Goal: Transaction & Acquisition: Purchase product/service

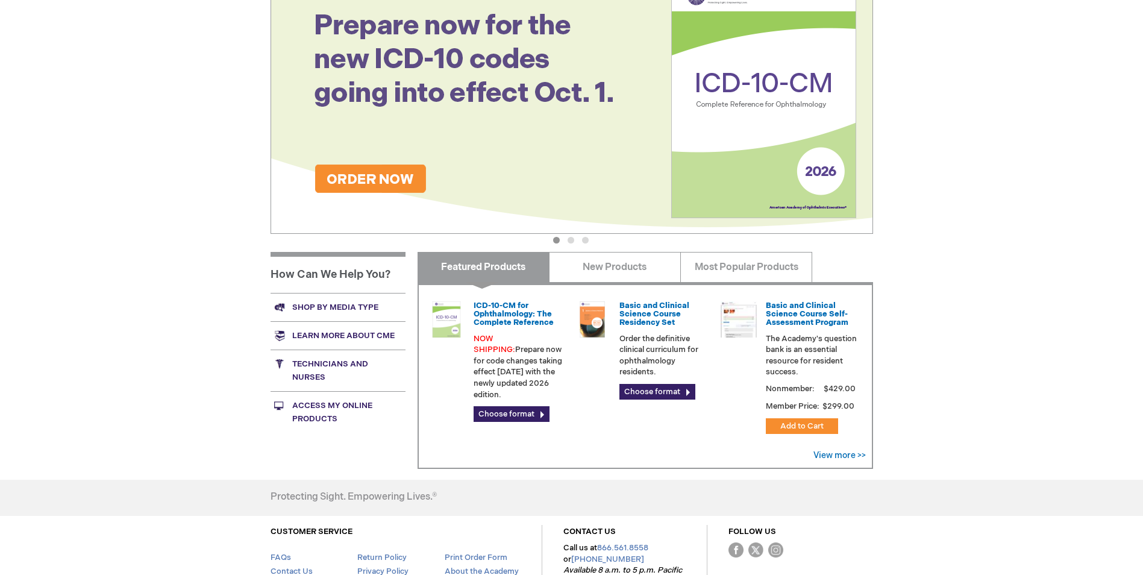
scroll to position [181, 0]
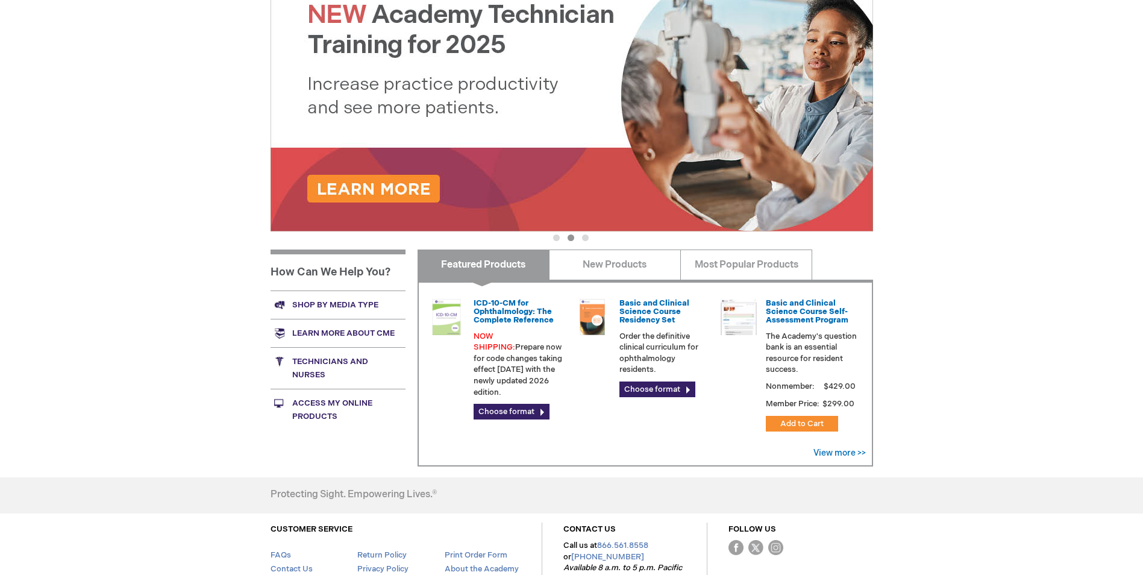
click at [324, 306] on link "Shop by media type" at bounding box center [337, 304] width 135 height 28
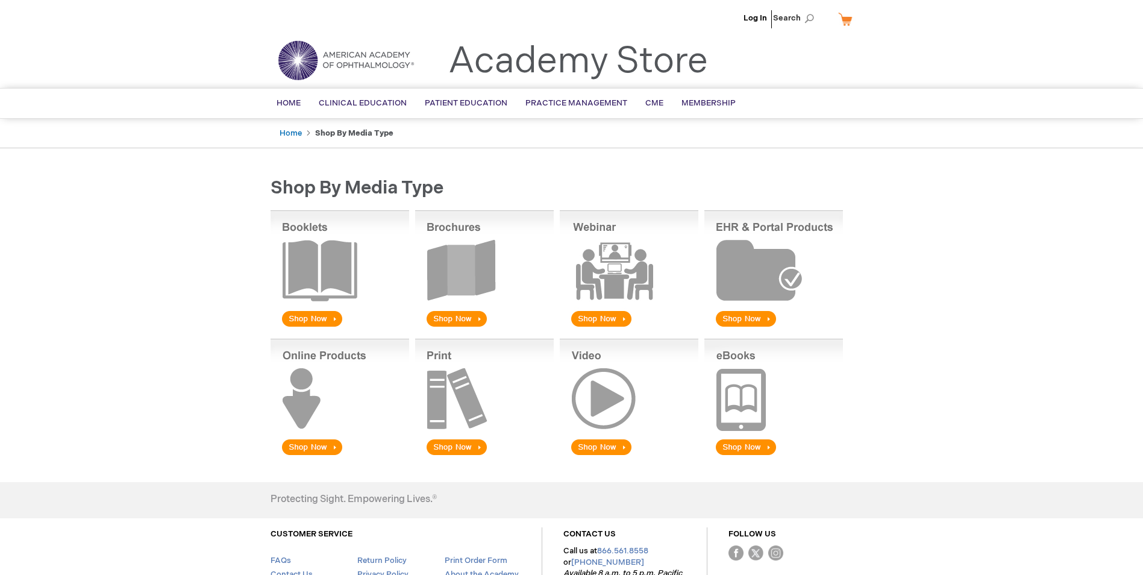
click at [474, 275] on img at bounding box center [484, 269] width 139 height 119
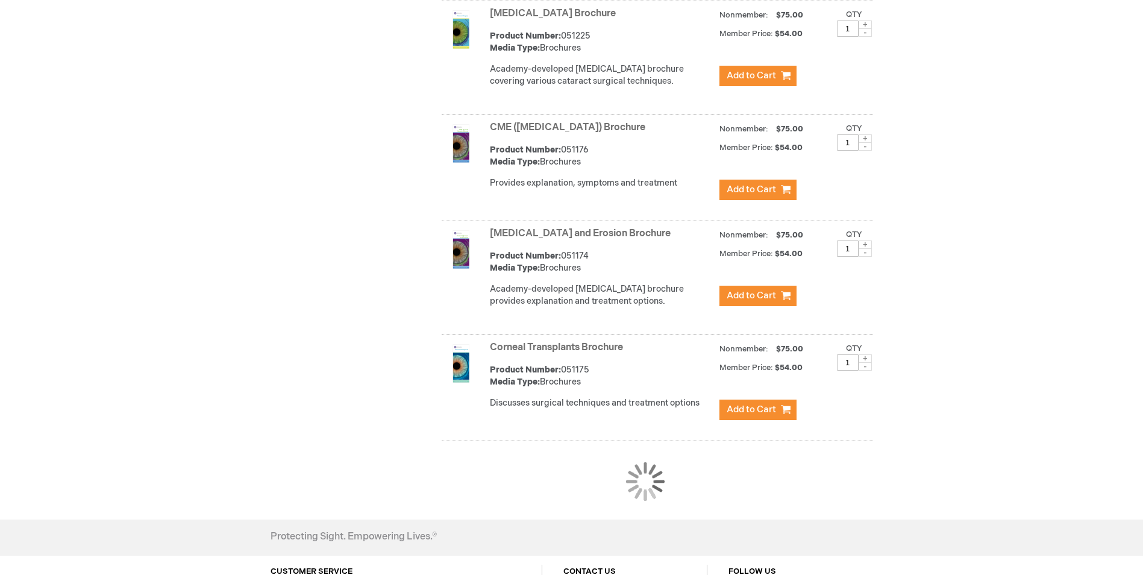
scroll to position [932, 0]
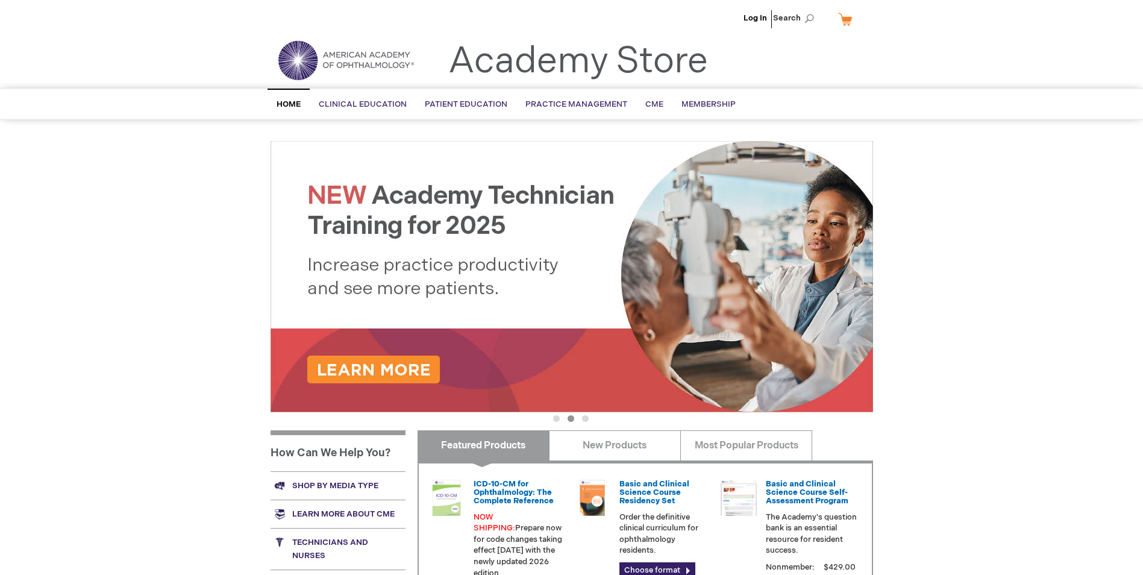
click at [331, 486] on link "Shop by media type" at bounding box center [337, 485] width 135 height 28
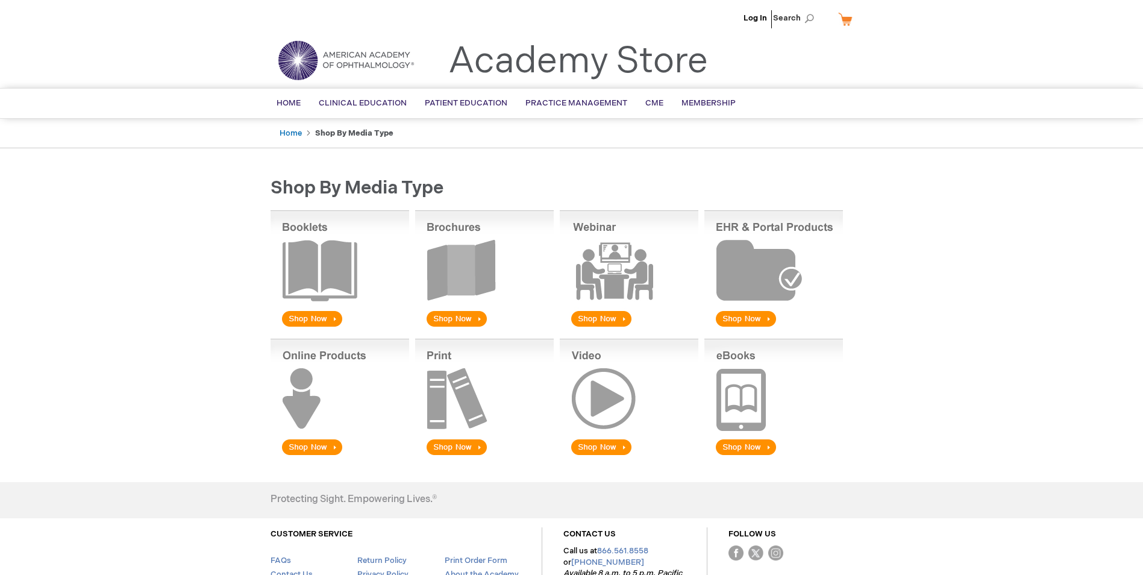
click at [438, 320] on img at bounding box center [484, 269] width 139 height 119
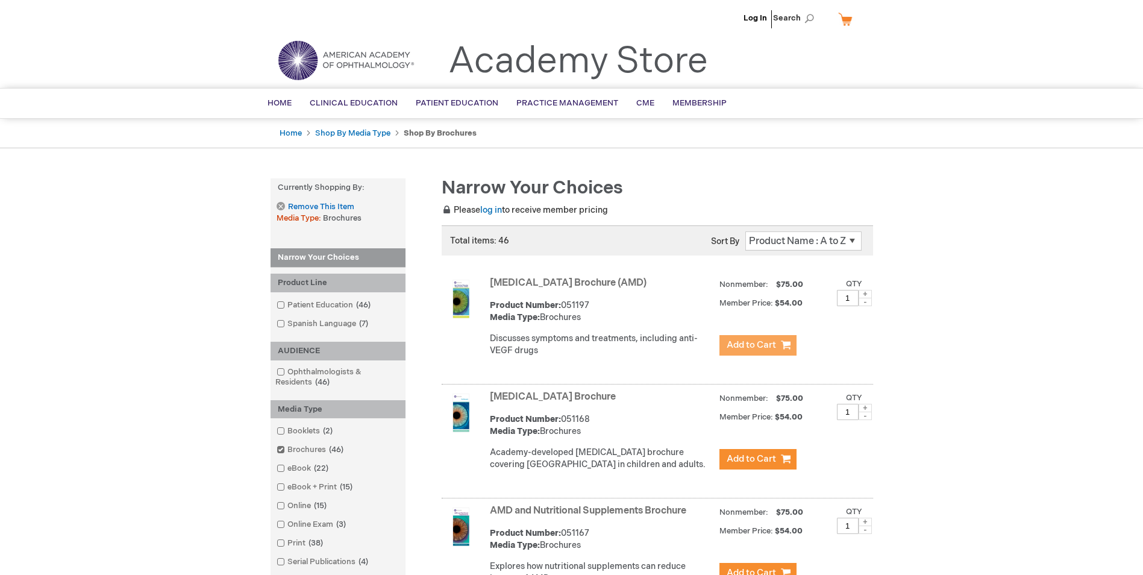
click at [760, 344] on span "Add to Cart" at bounding box center [750, 344] width 49 height 11
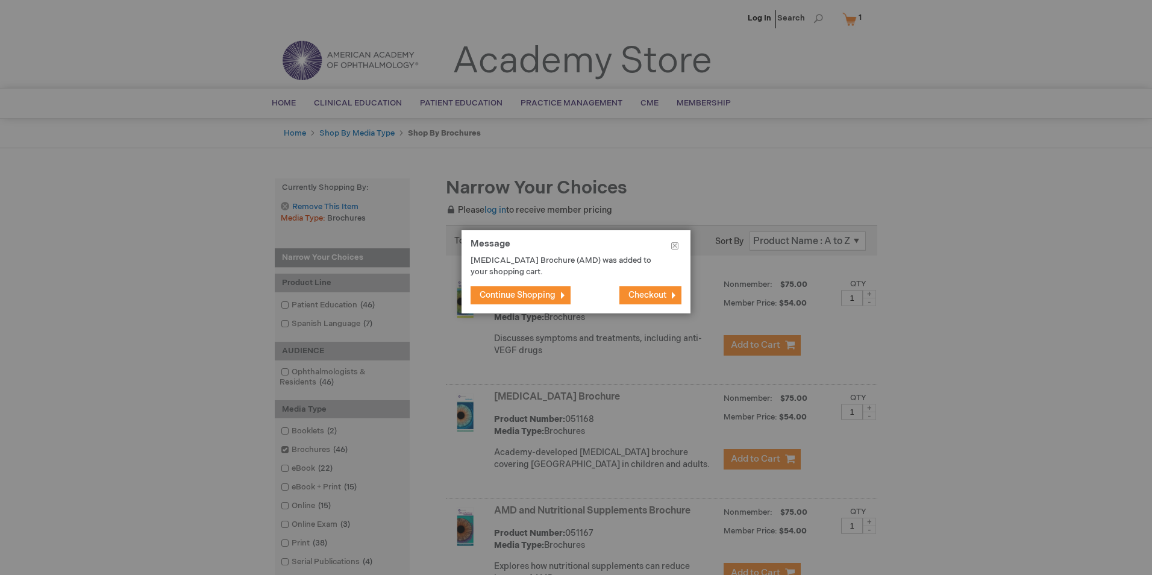
click at [532, 295] on span "Continue Shopping" at bounding box center [517, 295] width 76 height 10
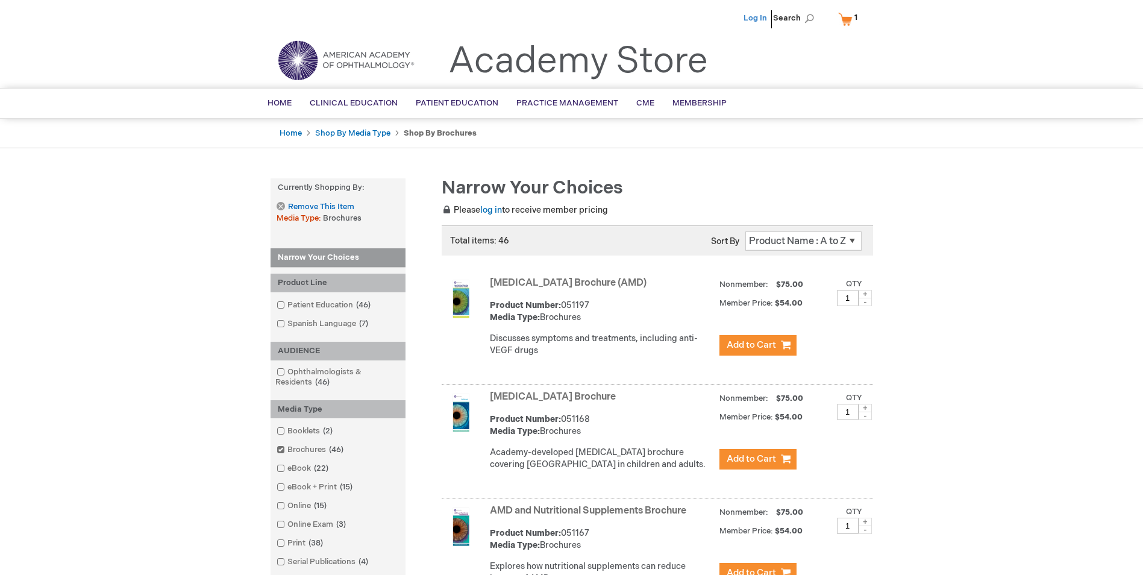
click at [761, 17] on link "Log In" at bounding box center [754, 18] width 23 height 10
click at [749, 15] on link "Log In" at bounding box center [754, 18] width 23 height 10
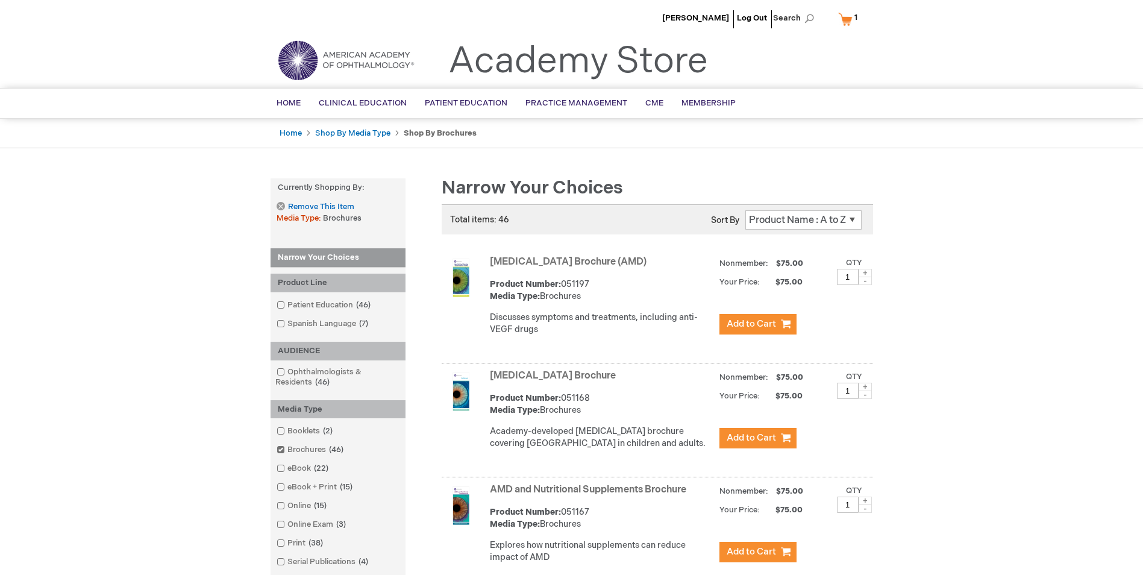
click at [807, 222] on select "Position Product Name : A to Z Product Name : Z to A Price : Low to High Price …" at bounding box center [803, 219] width 116 height 19
click at [745, 210] on select "Position Product Name : A to Z Product Name : Z to A Price : Low to High Price …" at bounding box center [803, 219] width 116 height 19
click at [853, 217] on select "Position Product Name : A to Z Product Name : Z to A Price : Low to High Price …" at bounding box center [803, 219] width 116 height 19
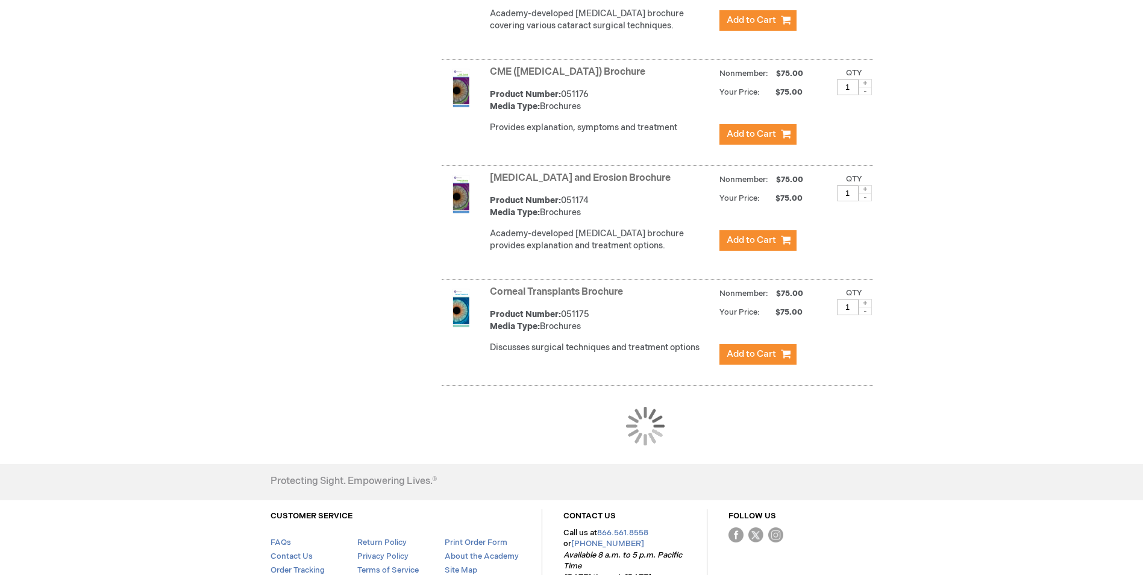
scroll to position [1024, 0]
